Goal: Obtain resource: Obtain resource

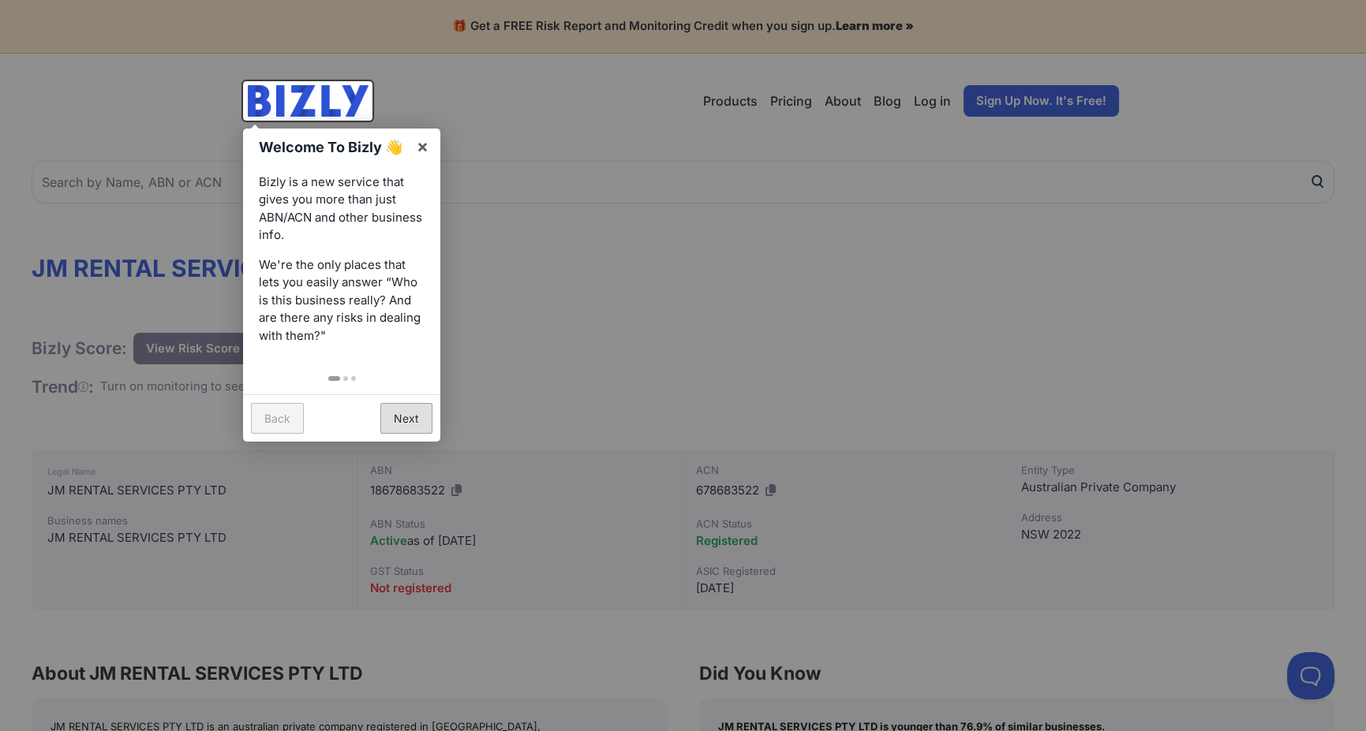
click at [394, 413] on link "Next" at bounding box center [406, 418] width 52 height 31
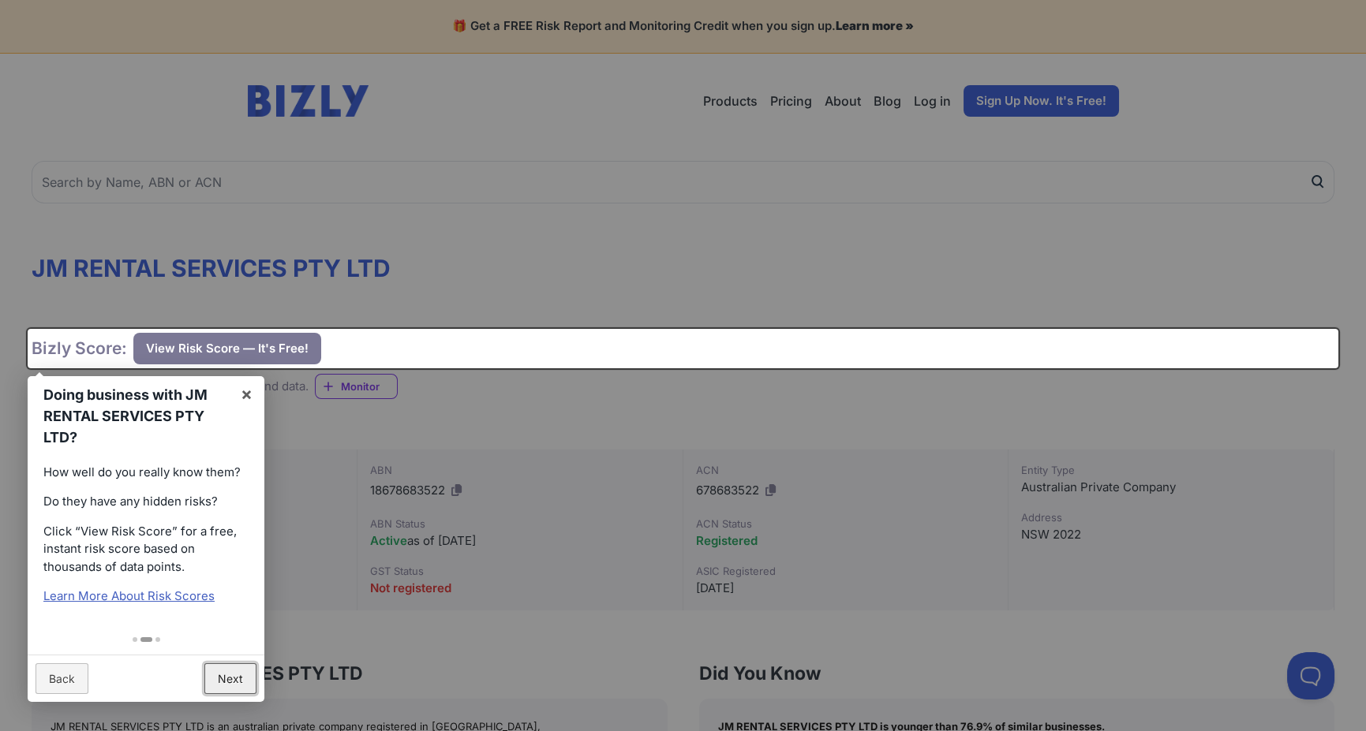
click at [229, 675] on link "Next" at bounding box center [230, 679] width 52 height 31
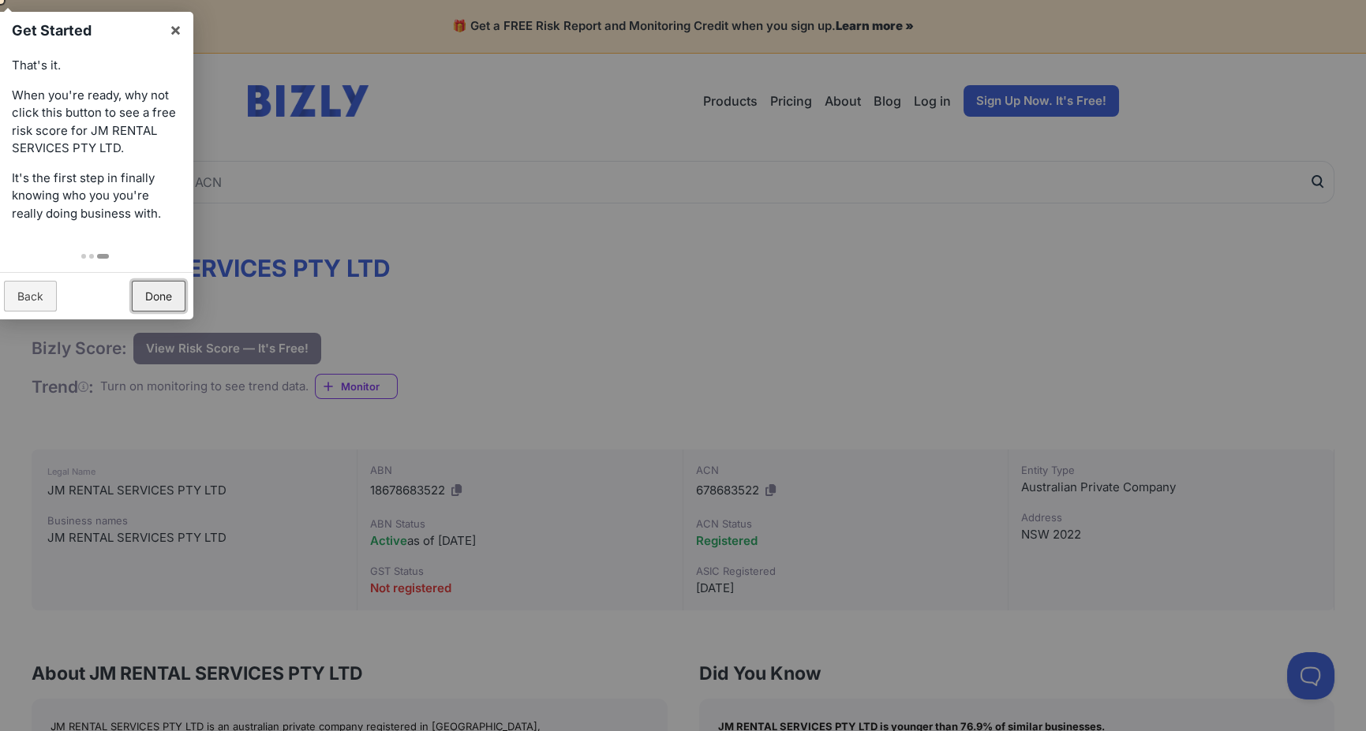
click at [150, 296] on link "Done" at bounding box center [159, 296] width 54 height 31
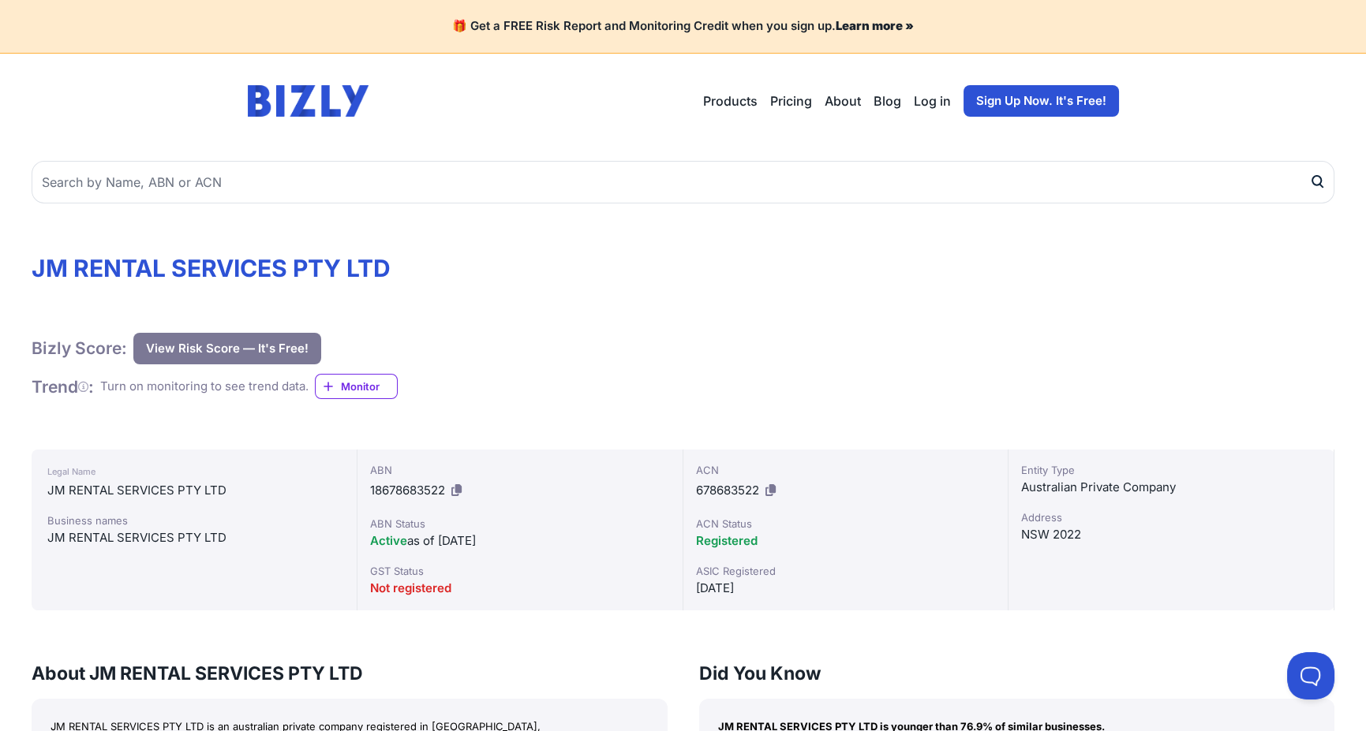
click at [370, 380] on span "Monitor" at bounding box center [369, 387] width 56 height 16
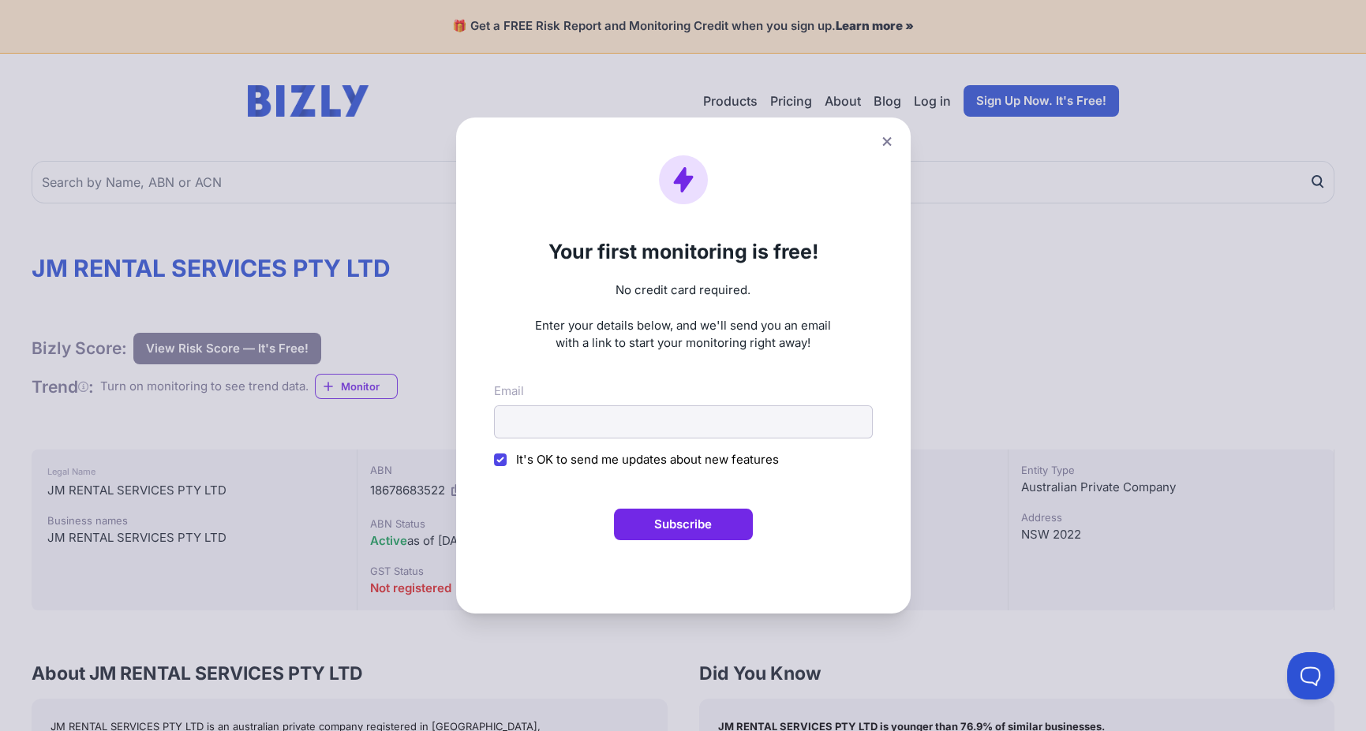
click at [892, 130] on button at bounding box center [887, 141] width 22 height 23
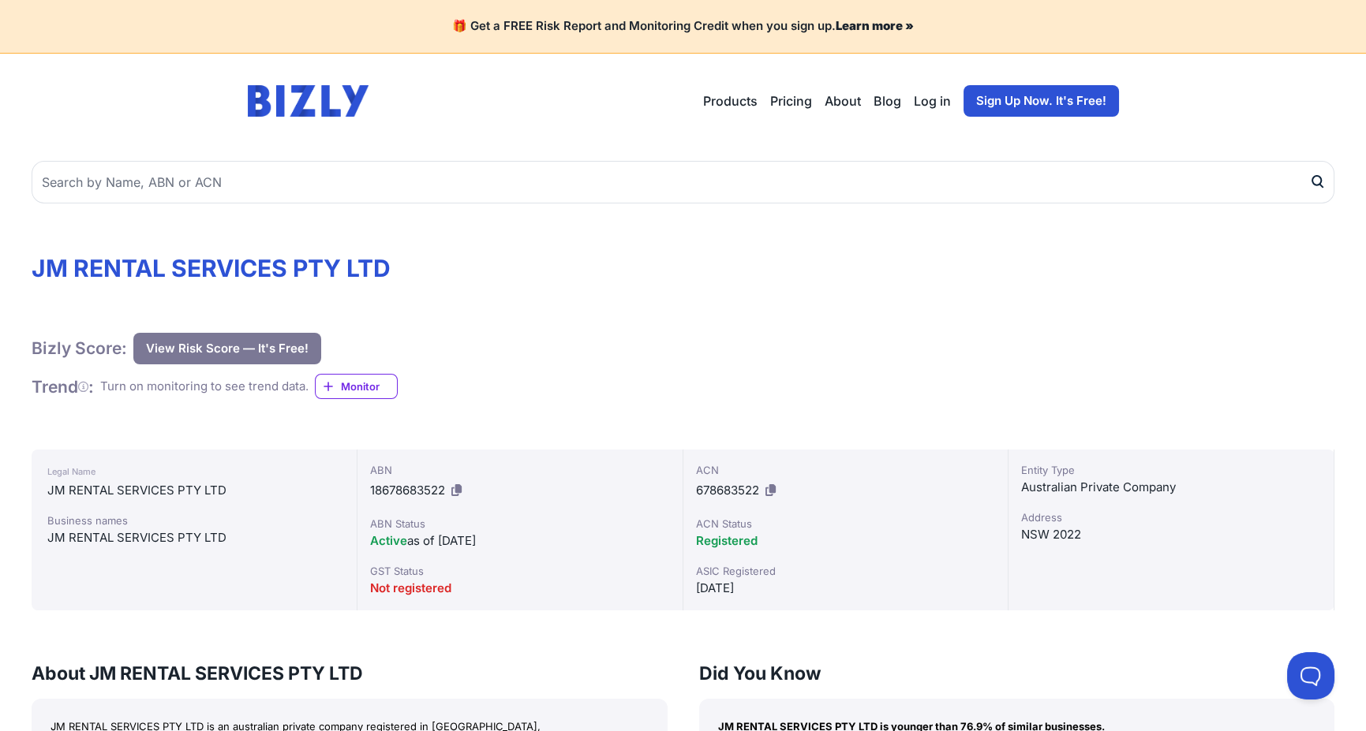
click at [231, 338] on button "View Risk Score — It's Free!" at bounding box center [227, 349] width 188 height 32
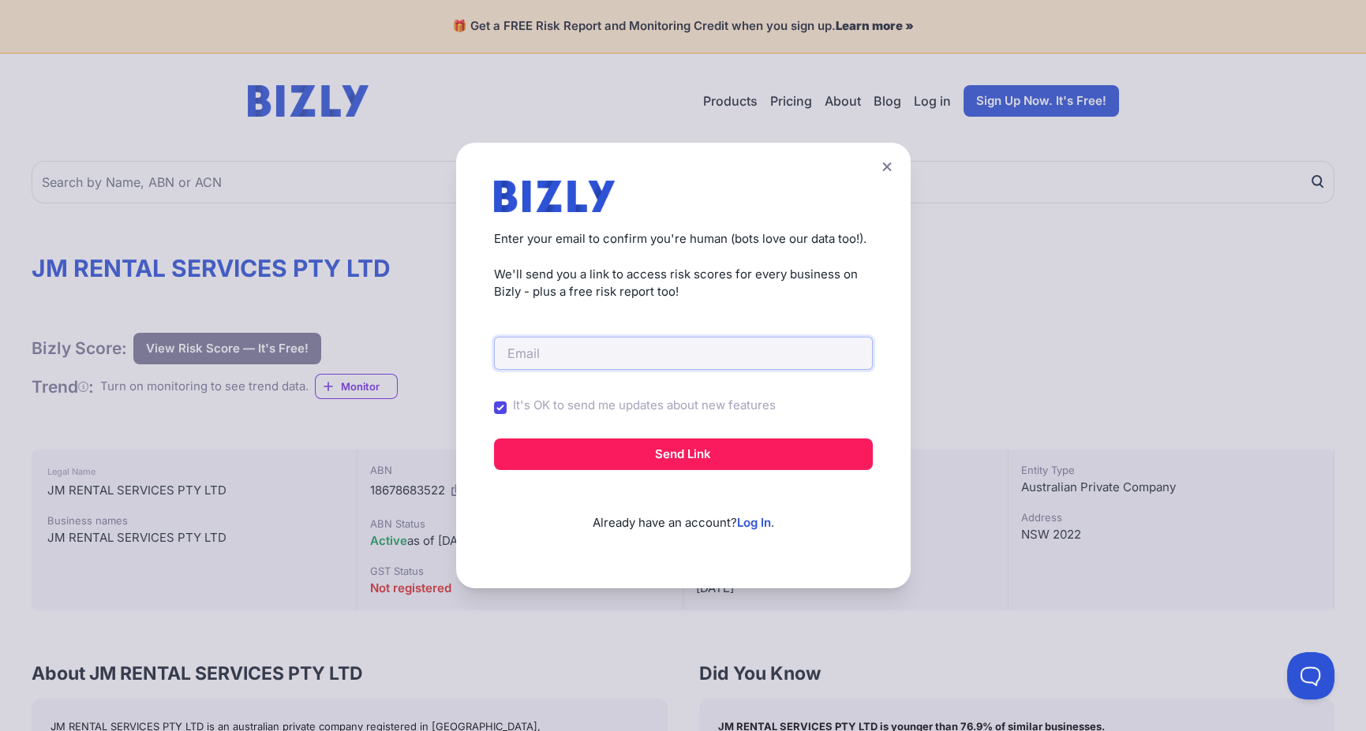
click at [592, 354] on input "email" at bounding box center [683, 353] width 379 height 33
type input "[EMAIL_ADDRESS][DOMAIN_NAME]"
click at [649, 400] on label "It's OK to send me updates about new features" at bounding box center [644, 406] width 263 height 18
click at [0, 0] on input "It's OK to send me updates about new features" at bounding box center [0, 0] width 0 height 0
click at [507, 407] on input "It's OK to send me updates about new features" at bounding box center [500, 408] width 13 height 13
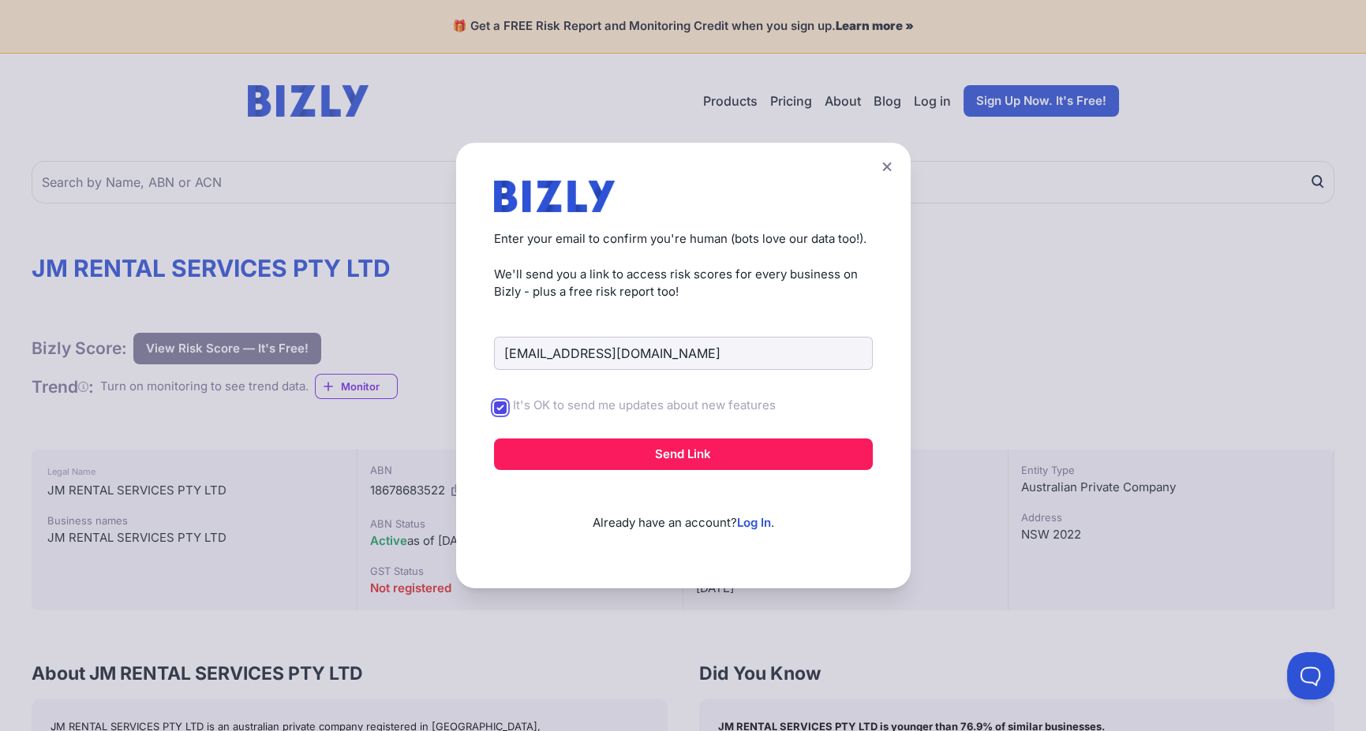
checkbox input "false"
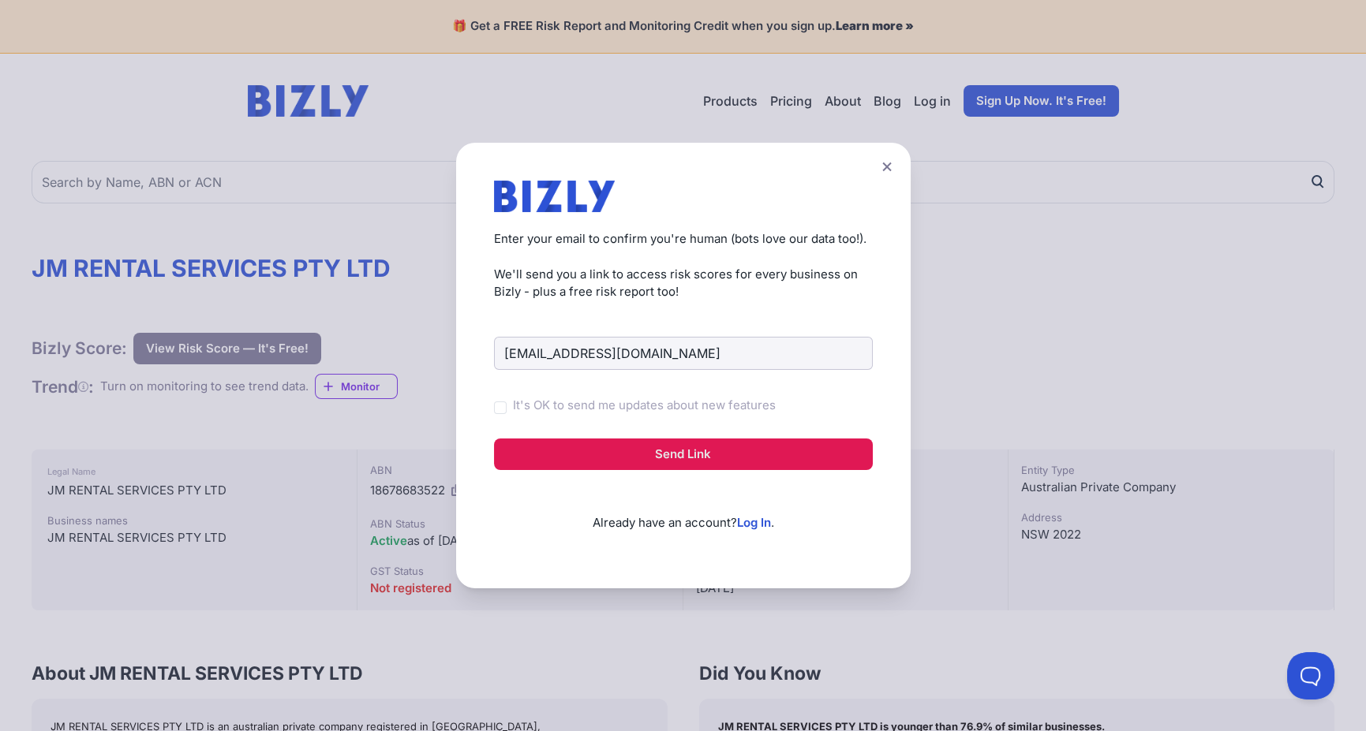
click at [685, 461] on button "Send Link" at bounding box center [683, 455] width 379 height 32
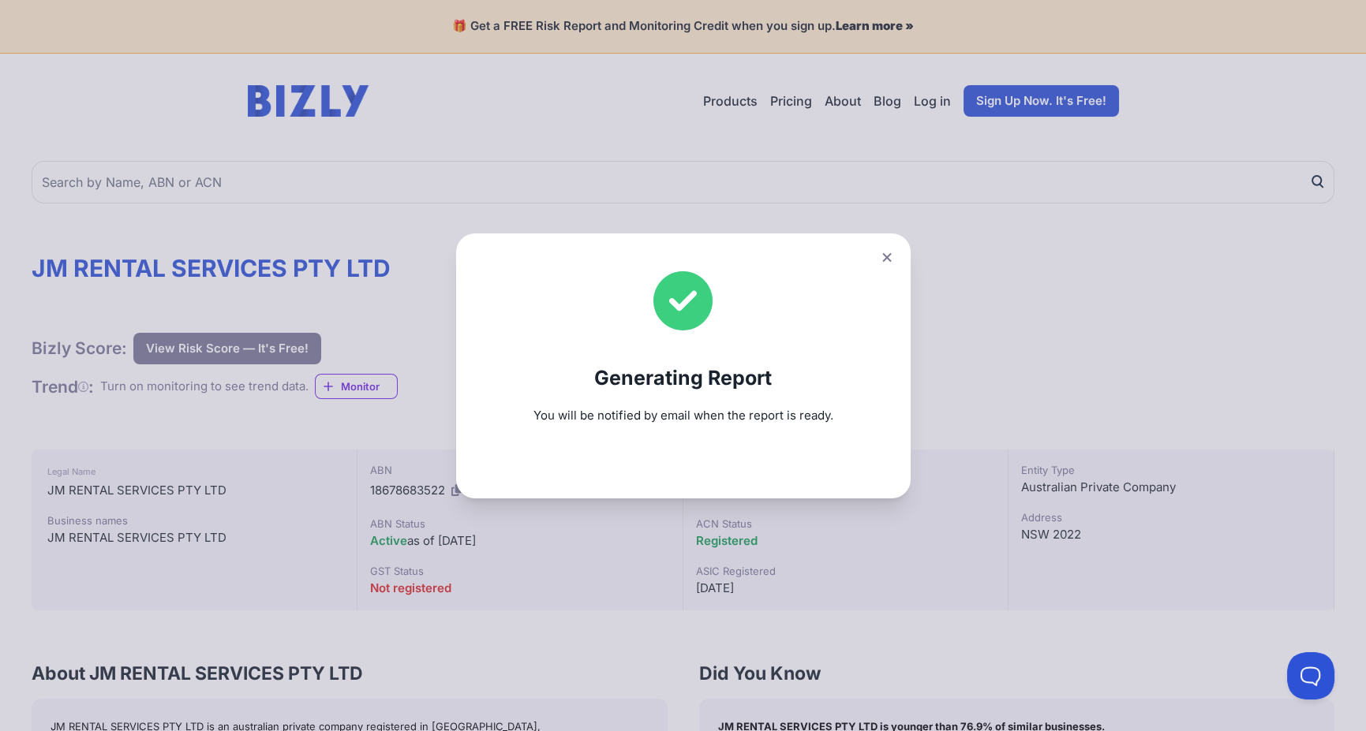
click at [892, 264] on button at bounding box center [887, 257] width 22 height 23
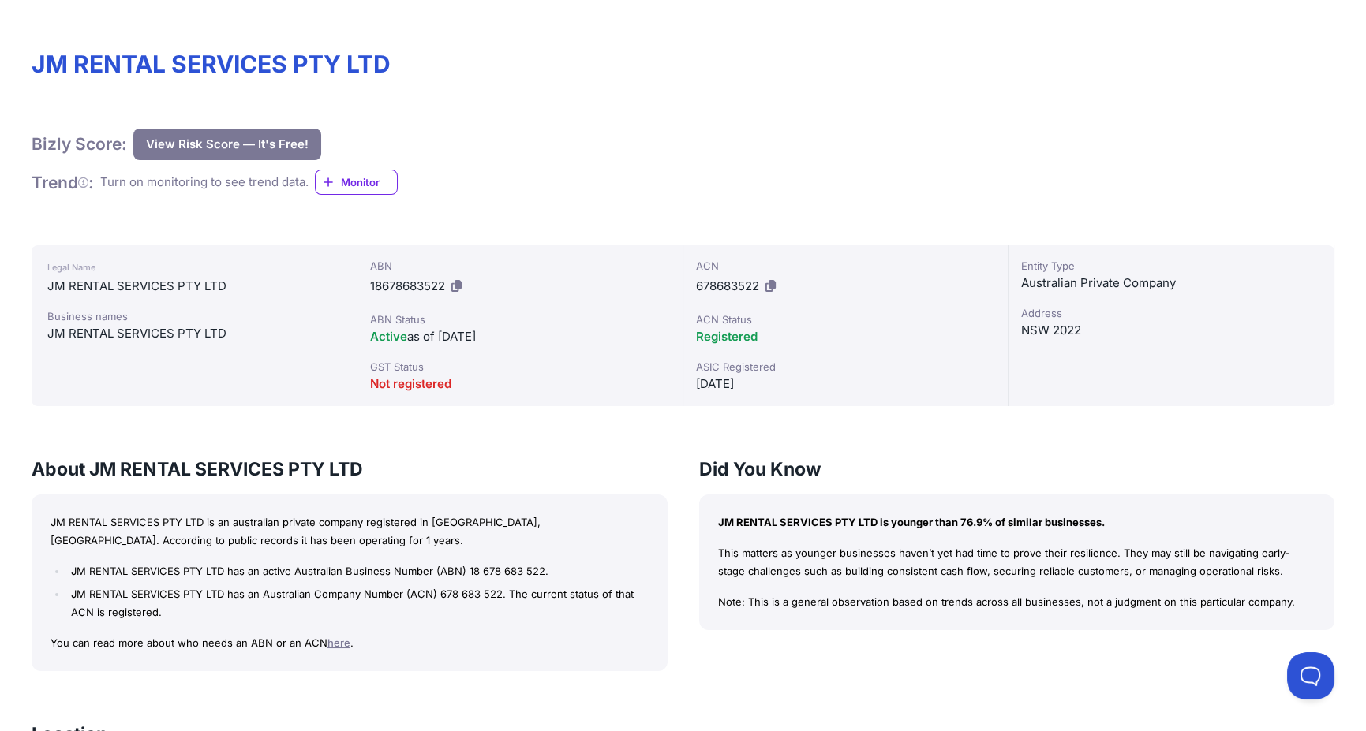
scroll to position [237, 0]
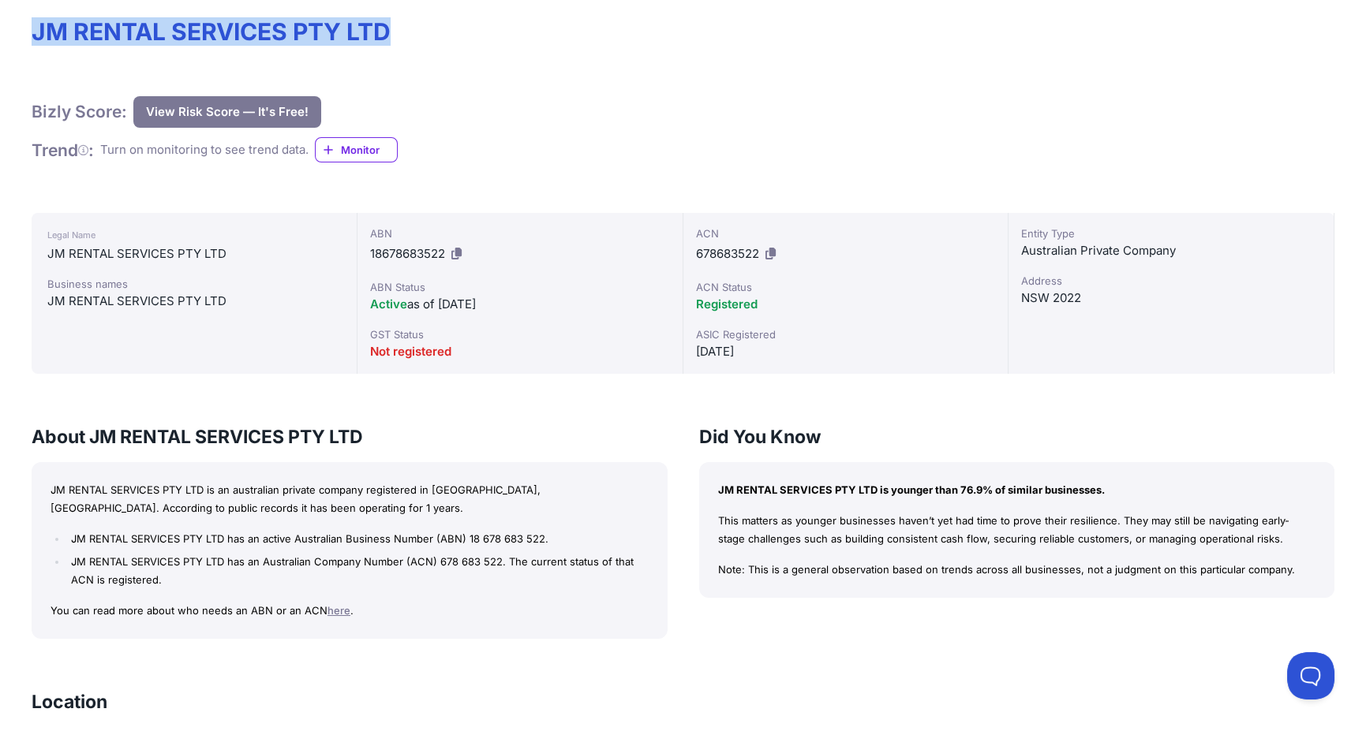
drag, startPoint x: 37, startPoint y: 32, endPoint x: 401, endPoint y: 39, distance: 363.8
click at [401, 39] on h1 "JM RENTAL SERVICES PTY LTD" at bounding box center [683, 31] width 1303 height 28
copy h1 "JM RENTAL SERVICES PTY LTD"
